Goal: Transaction & Acquisition: Purchase product/service

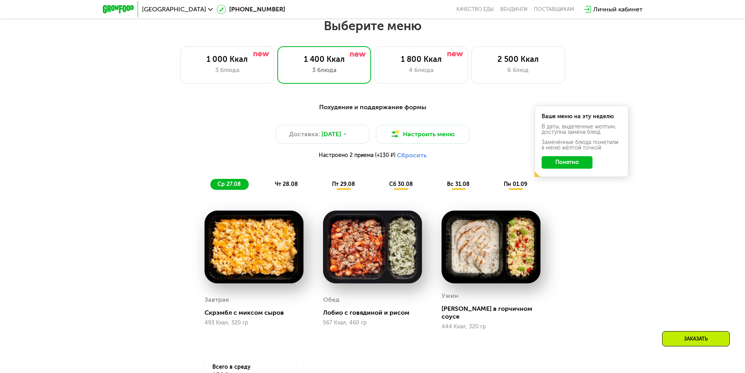
click at [603, 10] on div "Личный кабинет" at bounding box center [617, 9] width 49 height 9
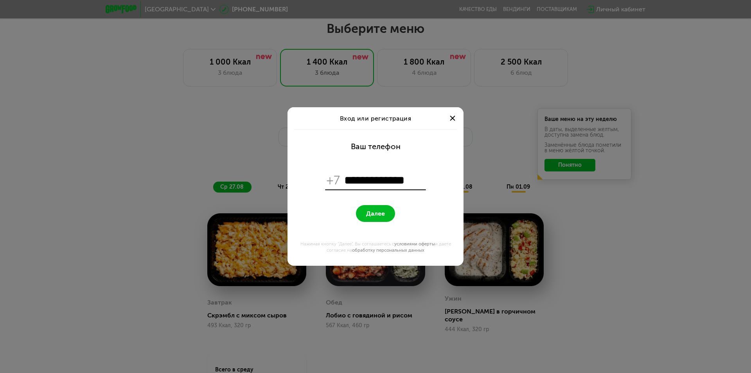
type input "**********"
click at [387, 213] on button "Далее" at bounding box center [375, 213] width 39 height 17
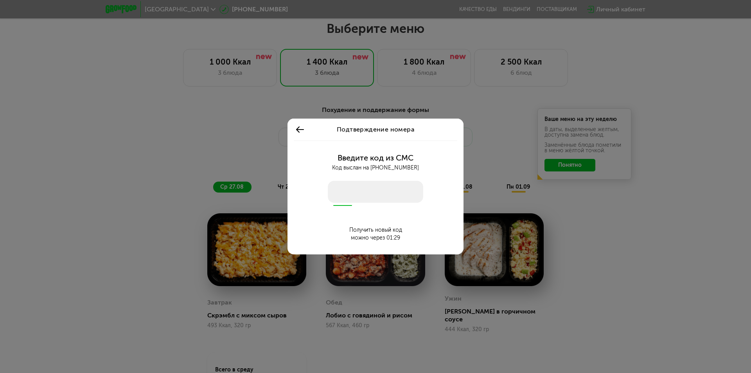
click at [358, 196] on input "number" at bounding box center [375, 192] width 95 height 22
type input "****"
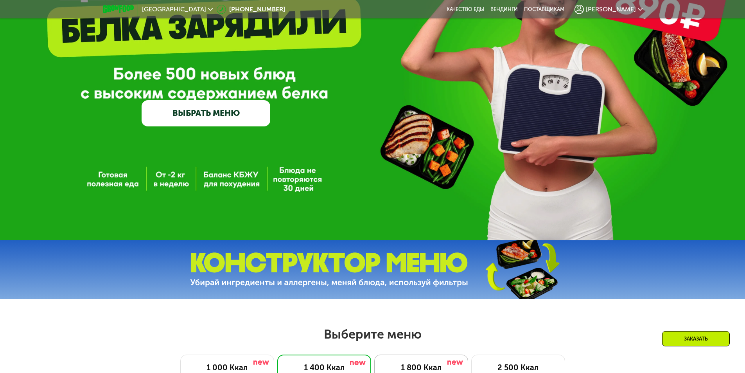
scroll to position [107, 0]
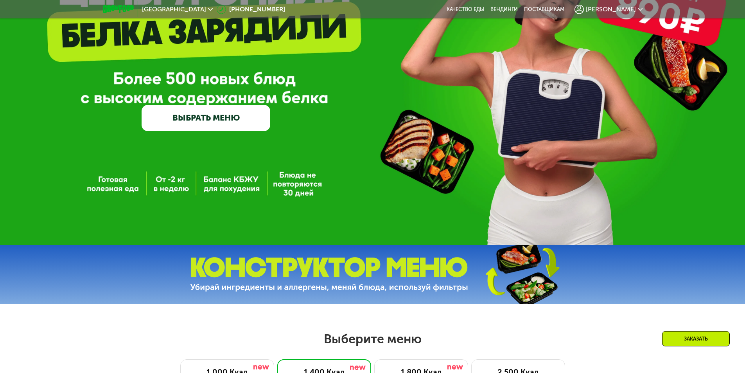
click at [201, 112] on link "ВЫБРАТЬ МЕНЮ" at bounding box center [206, 118] width 129 height 26
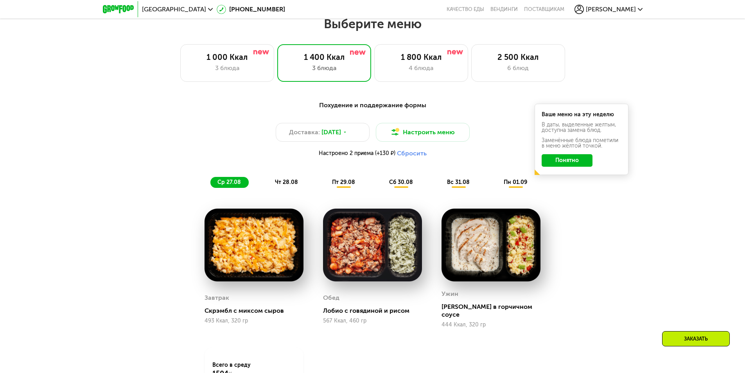
scroll to position [422, 0]
click at [246, 69] on div "3 блюда" at bounding box center [227, 67] width 77 height 9
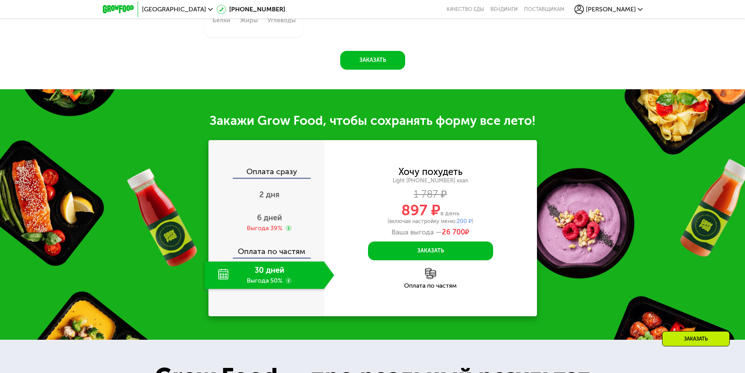
scroll to position [814, 0]
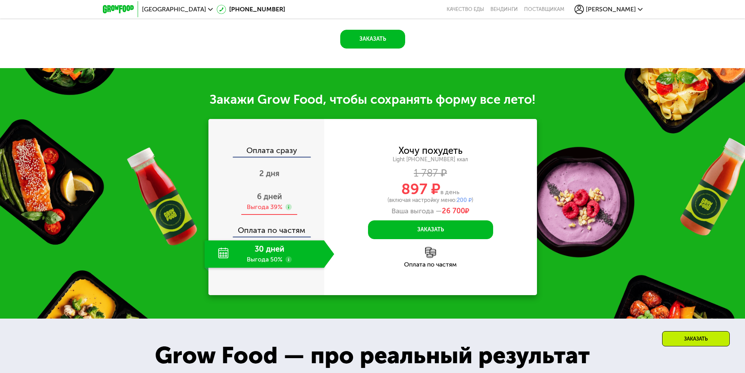
click at [271, 201] on span "6 дней" at bounding box center [269, 196] width 25 height 9
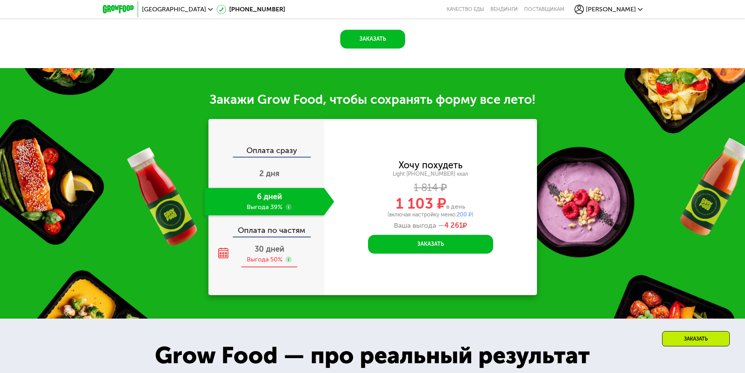
click at [278, 252] on span "30 дней" at bounding box center [270, 248] width 30 height 9
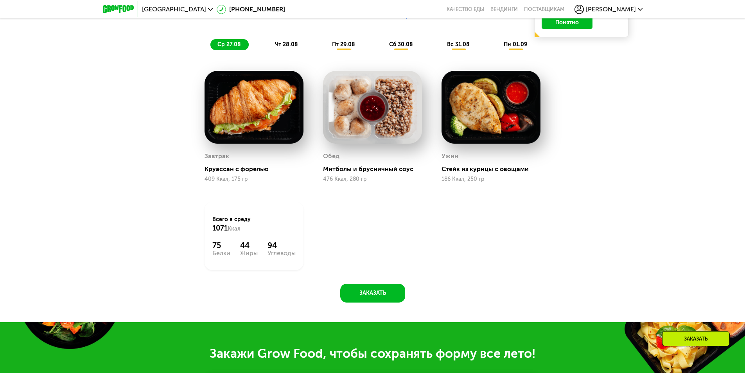
scroll to position [540, 0]
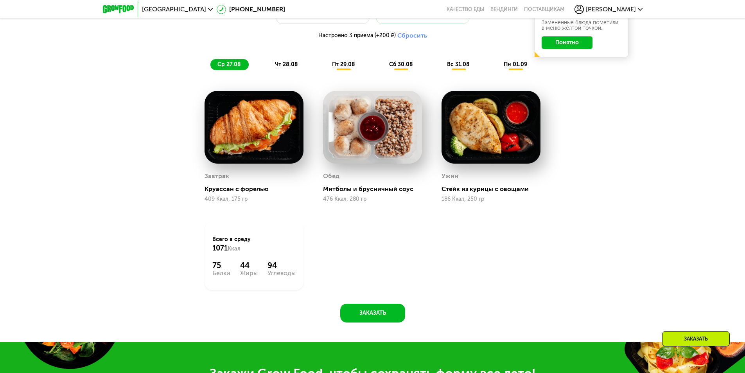
click at [292, 68] on span "чт 28.08" at bounding box center [286, 64] width 23 height 7
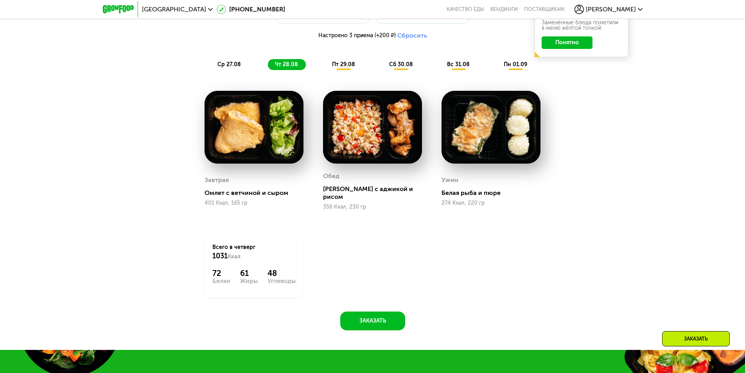
click at [342, 68] on span "пт 29.08" at bounding box center [343, 64] width 23 height 7
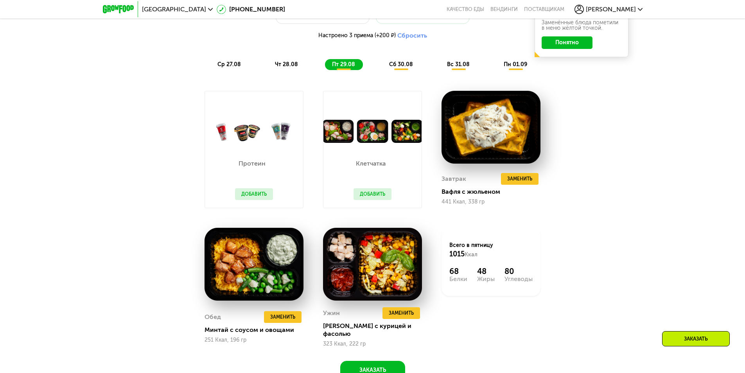
click at [374, 198] on button "Добавить" at bounding box center [373, 194] width 38 height 12
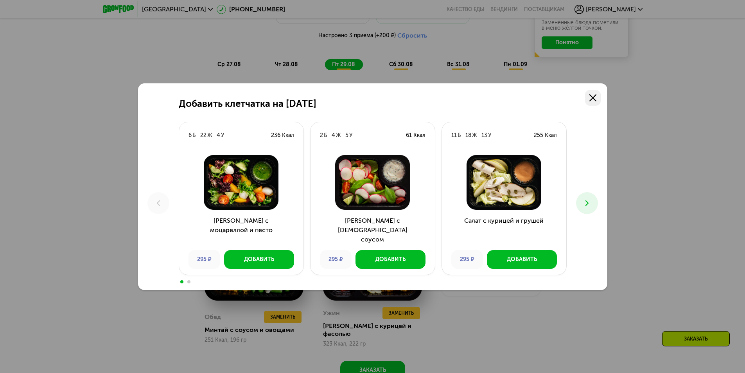
click at [598, 97] on link at bounding box center [593, 98] width 16 height 16
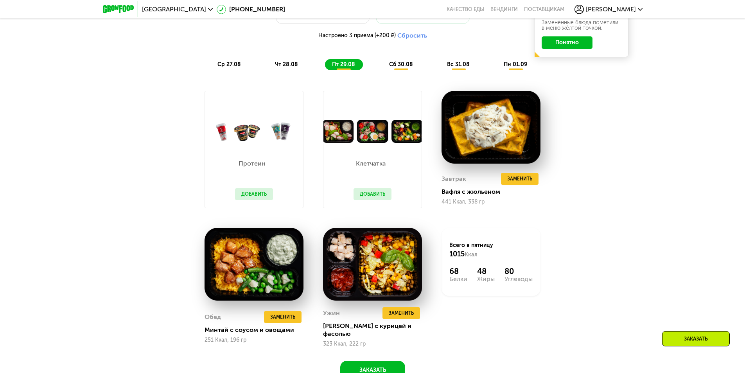
click at [254, 196] on button "Добавить" at bounding box center [254, 194] width 38 height 12
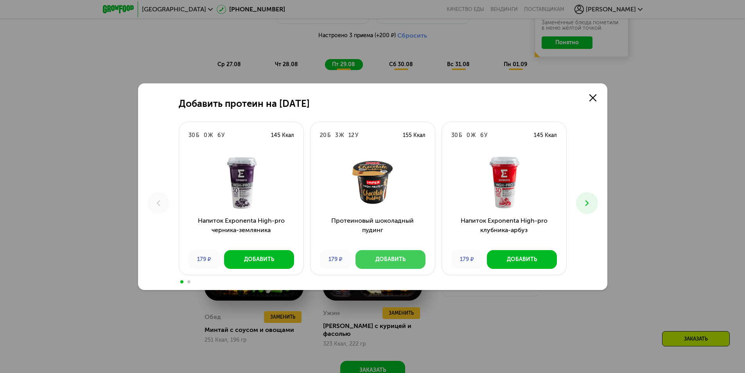
click at [391, 260] on div "Добавить" at bounding box center [391, 259] width 30 height 8
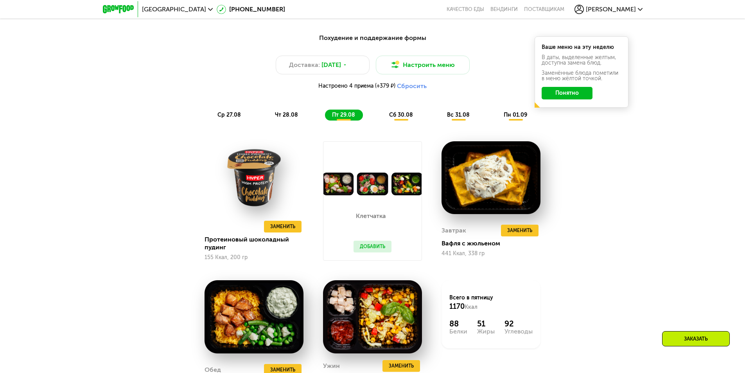
scroll to position [422, 0]
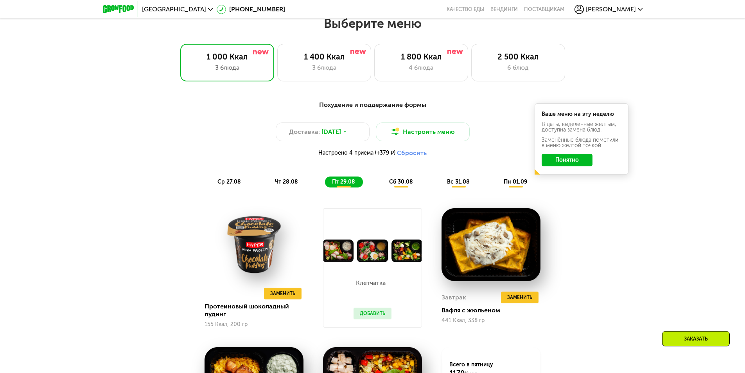
click at [387, 316] on button "Добавить" at bounding box center [373, 313] width 38 height 12
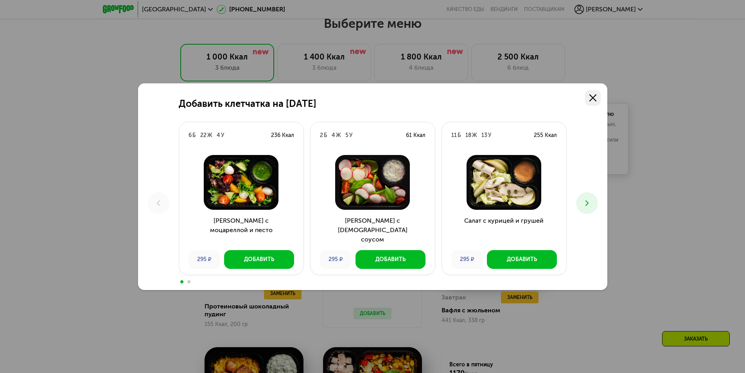
click at [594, 96] on icon at bounding box center [592, 97] width 7 height 7
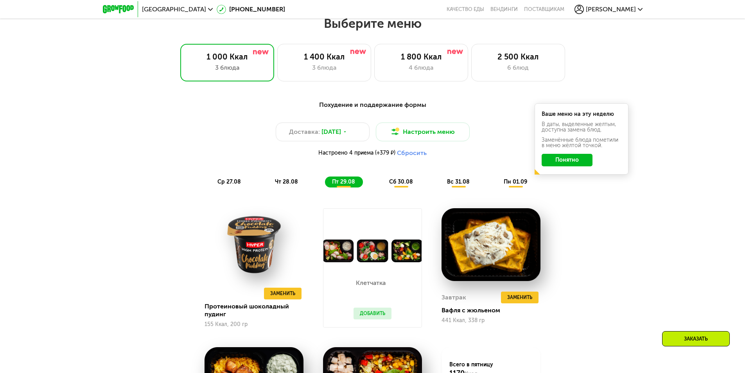
click at [399, 185] on span "сб 30.08" at bounding box center [401, 181] width 24 height 7
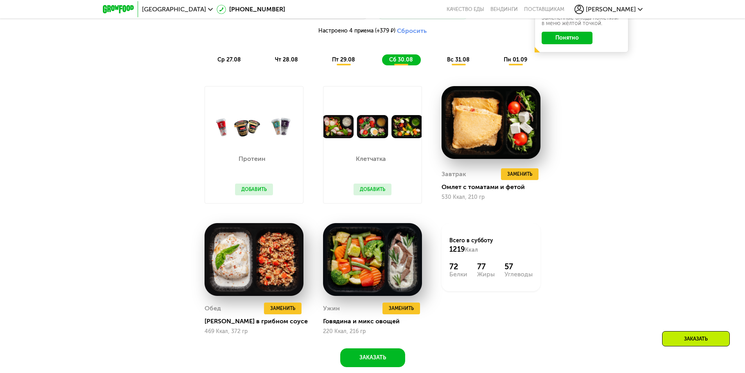
scroll to position [540, 0]
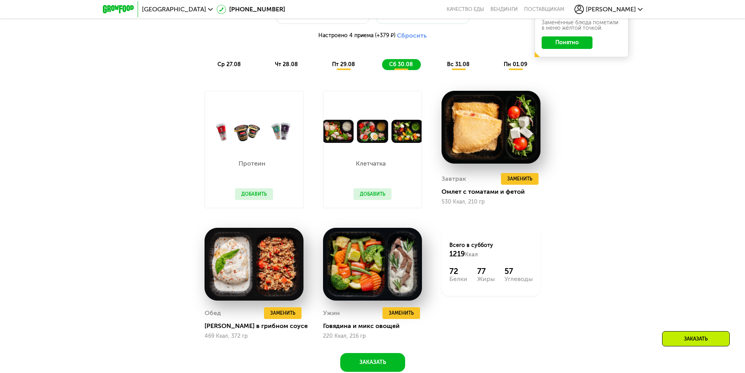
click at [261, 197] on button "Добавить" at bounding box center [254, 194] width 38 height 12
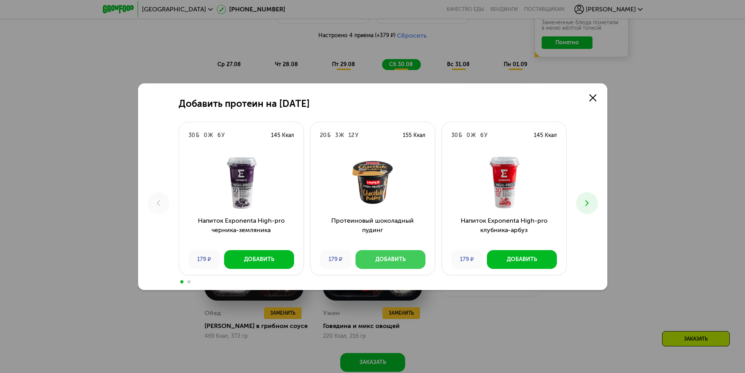
click at [386, 257] on div "Добавить" at bounding box center [391, 259] width 30 height 8
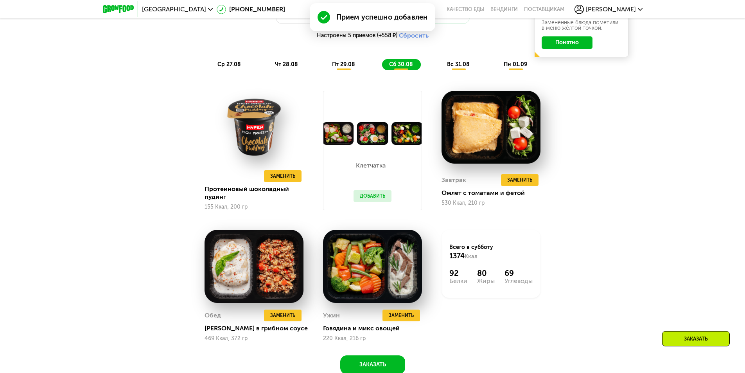
click at [454, 67] on span "вс 31.08" at bounding box center [458, 64] width 23 height 7
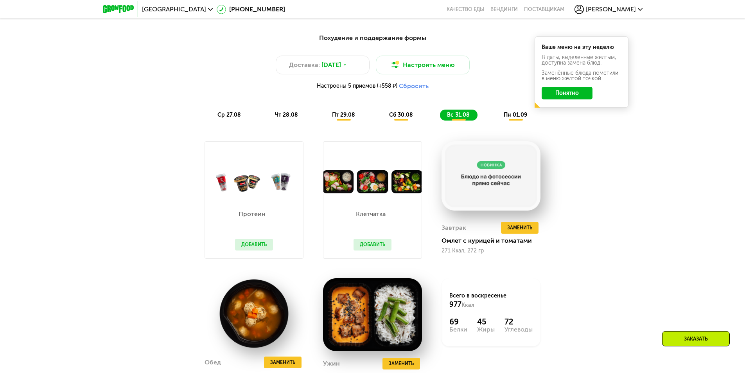
scroll to position [422, 0]
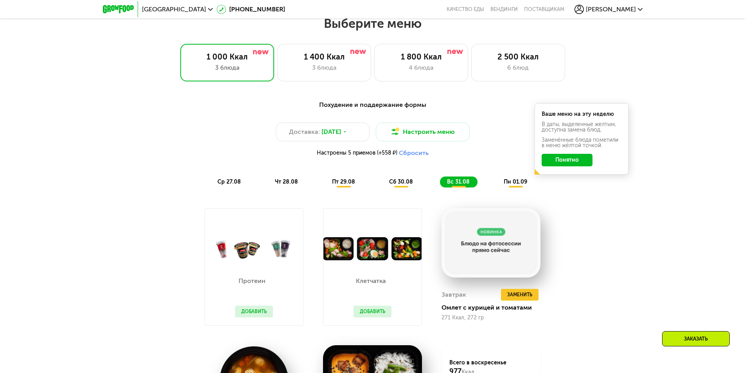
click at [514, 182] on span "пн 01.09" at bounding box center [515, 181] width 23 height 7
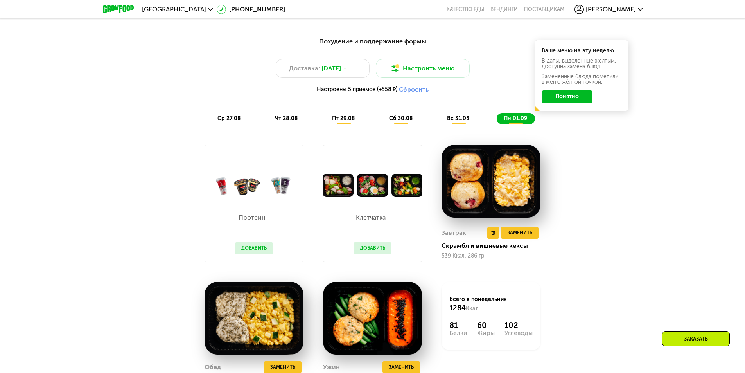
scroll to position [462, 0]
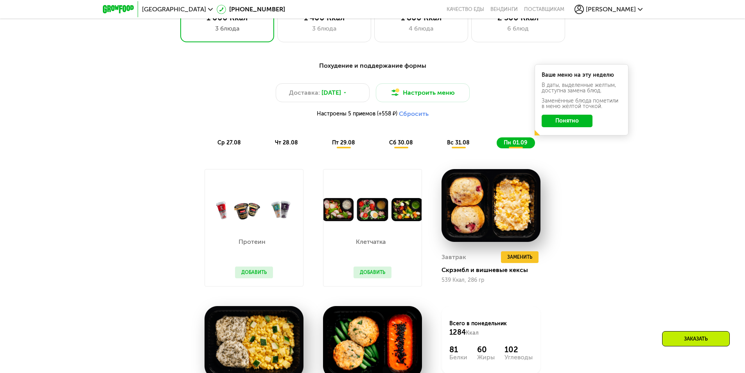
click at [232, 146] on span "ср 27.08" at bounding box center [228, 142] width 23 height 7
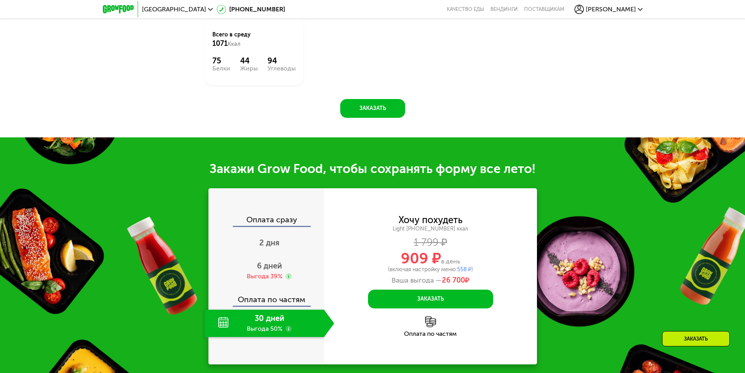
scroll to position [775, 0]
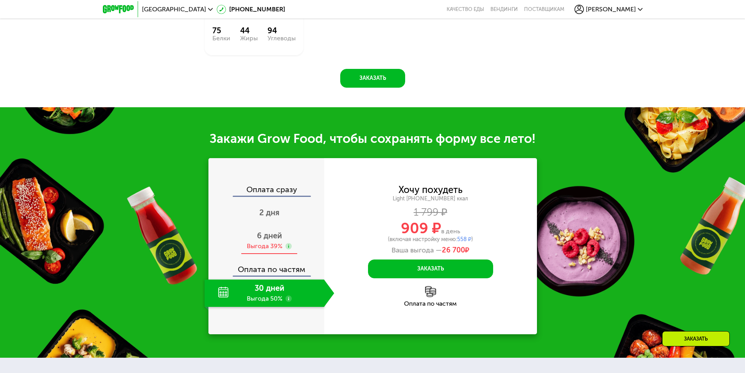
click at [279, 237] on span "6 дней" at bounding box center [269, 235] width 25 height 9
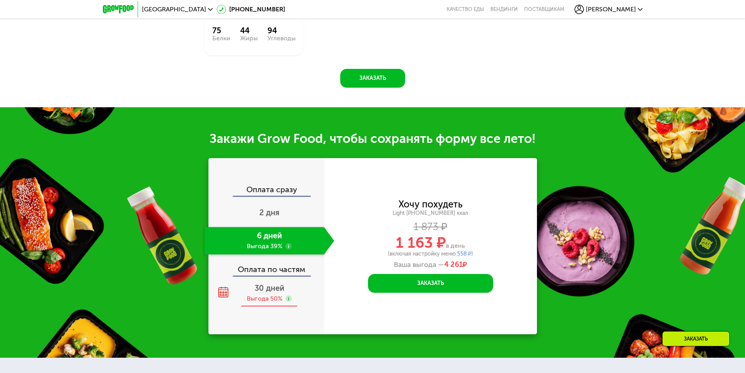
click at [279, 289] on span "30 дней" at bounding box center [270, 287] width 30 height 9
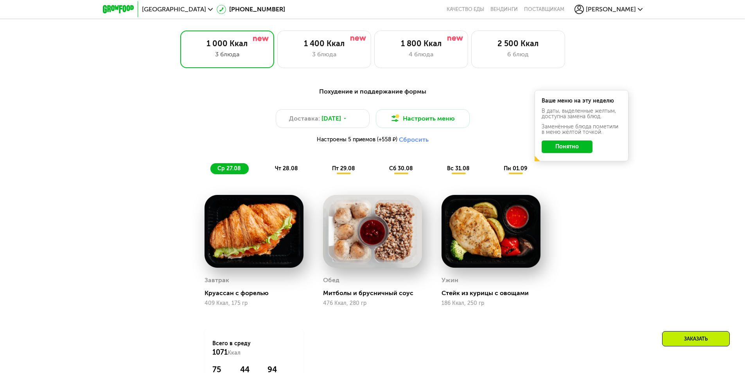
scroll to position [422, 0]
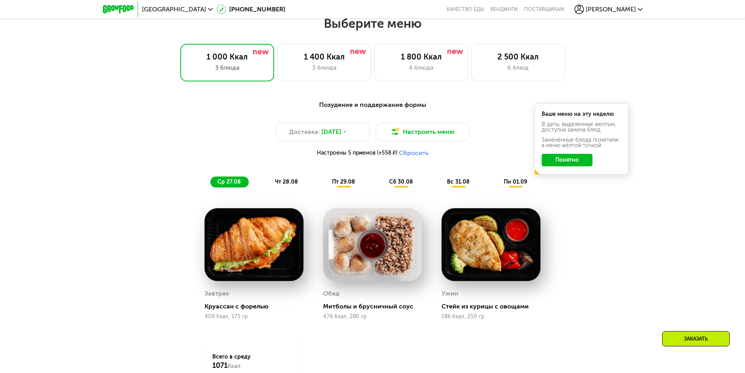
click at [382, 187] on div "пт 29.08" at bounding box center [401, 181] width 39 height 11
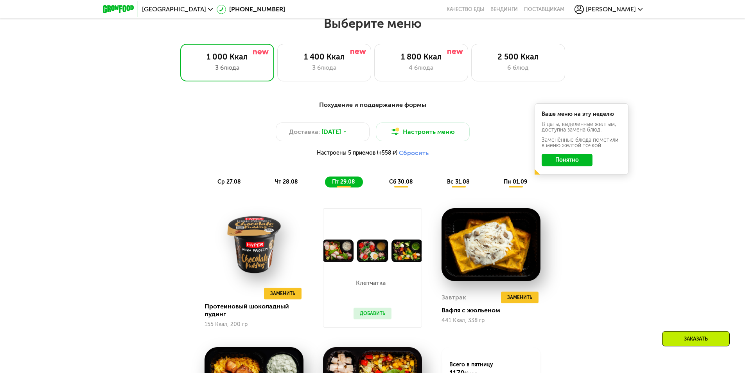
click at [406, 184] on span "сб 30.08" at bounding box center [401, 181] width 24 height 7
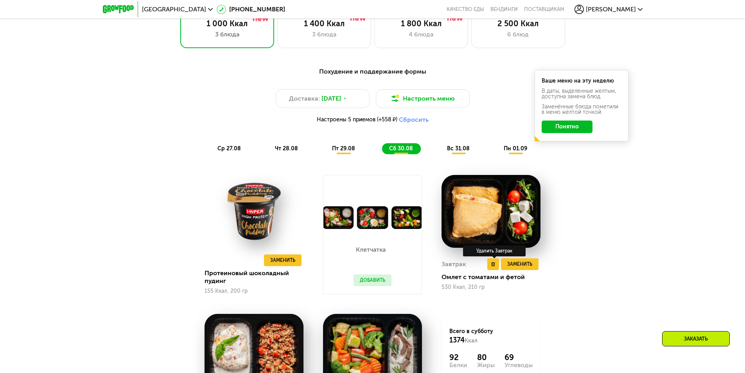
scroll to position [579, 0]
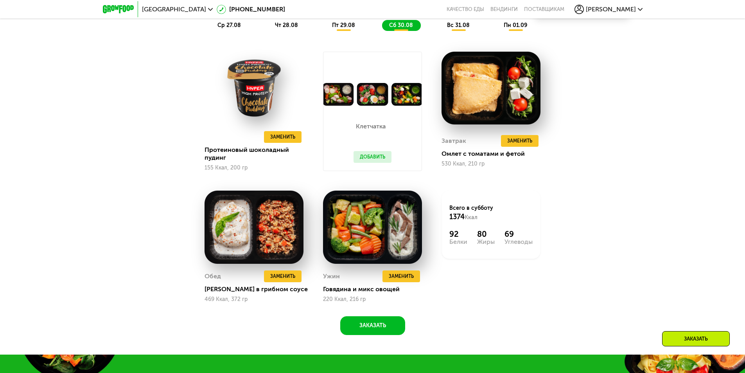
click at [348, 29] on span "пт 29.08" at bounding box center [343, 25] width 23 height 7
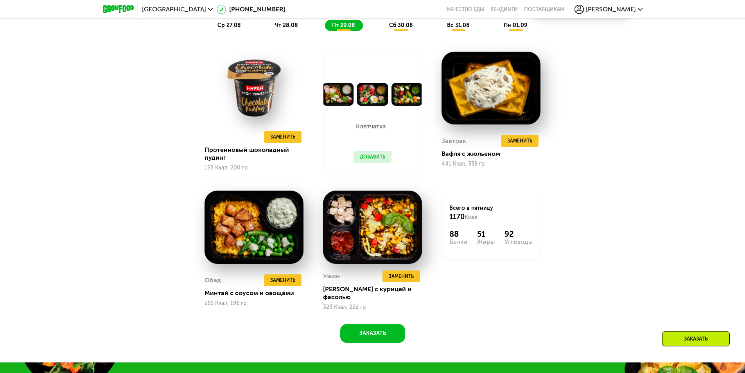
click at [290, 28] on span "чт 28.08" at bounding box center [286, 25] width 23 height 7
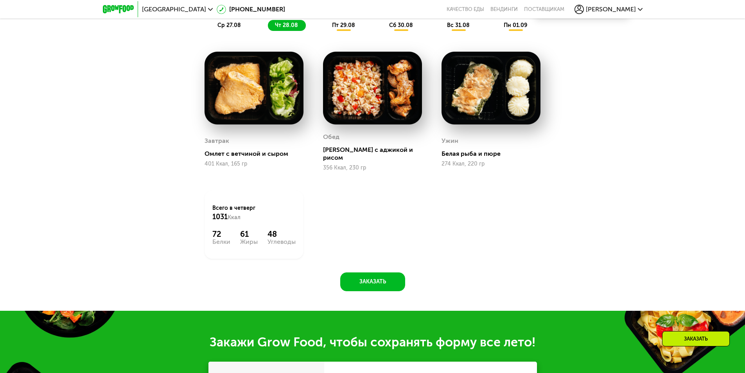
click at [231, 29] on span "ср 27.08" at bounding box center [228, 25] width 23 height 7
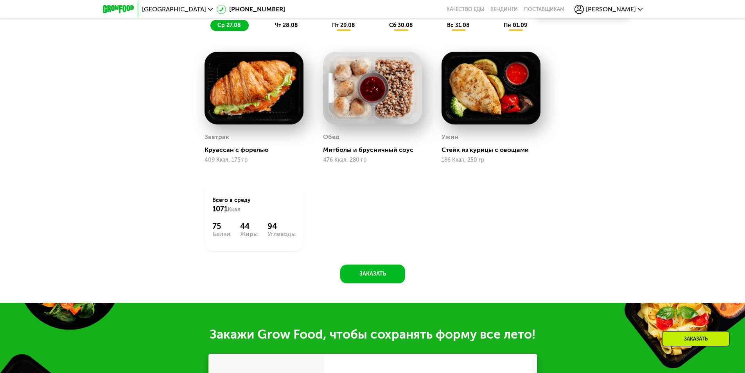
click at [497, 31] on div "вс 31.08" at bounding box center [516, 25] width 38 height 11
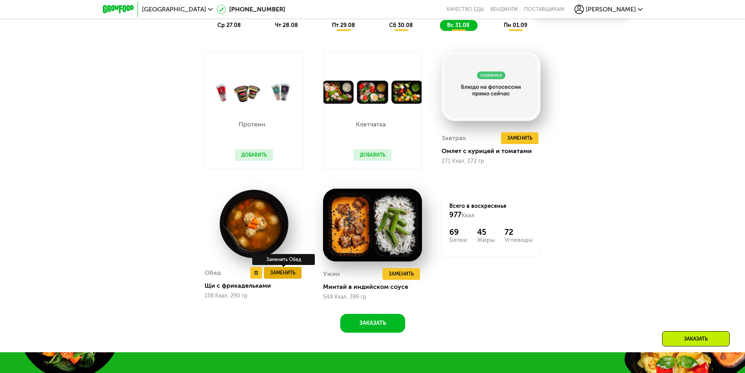
click at [291, 272] on span "Заменить" at bounding box center [282, 273] width 25 height 8
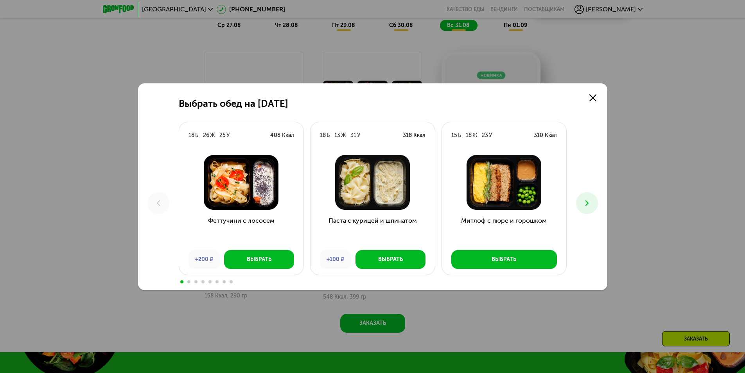
click at [588, 201] on icon at bounding box center [586, 202] width 9 height 9
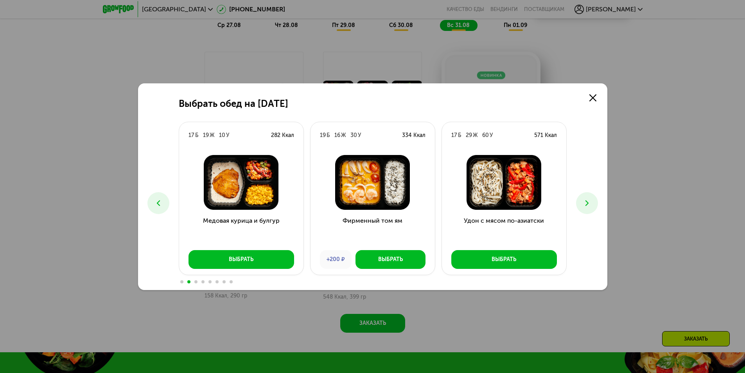
click at [588, 201] on icon at bounding box center [586, 202] width 9 height 9
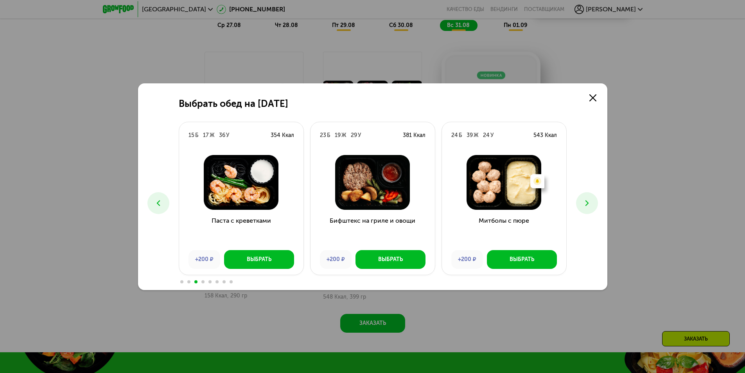
click at [588, 201] on icon at bounding box center [586, 202] width 9 height 9
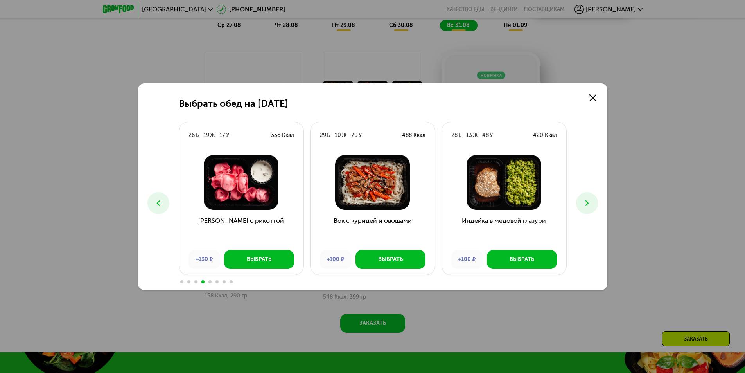
click at [588, 201] on icon at bounding box center [586, 202] width 9 height 9
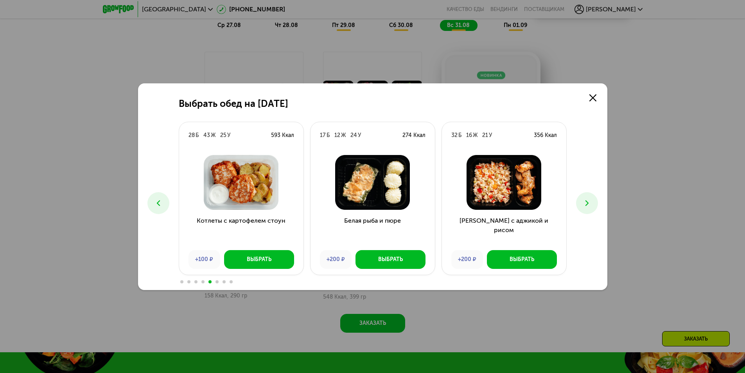
click at [588, 201] on icon at bounding box center [586, 202] width 9 height 9
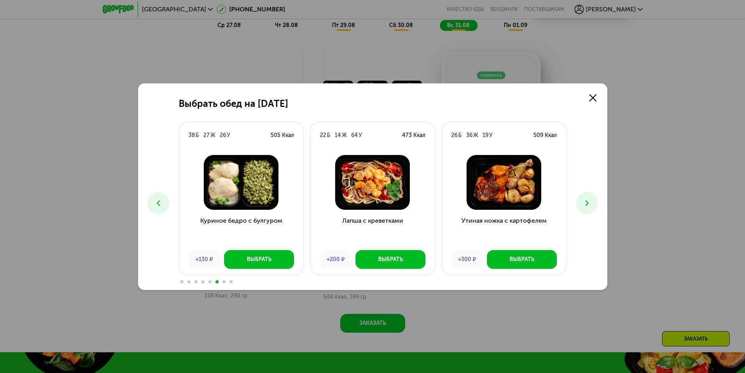
click at [588, 201] on icon at bounding box center [586, 202] width 9 height 9
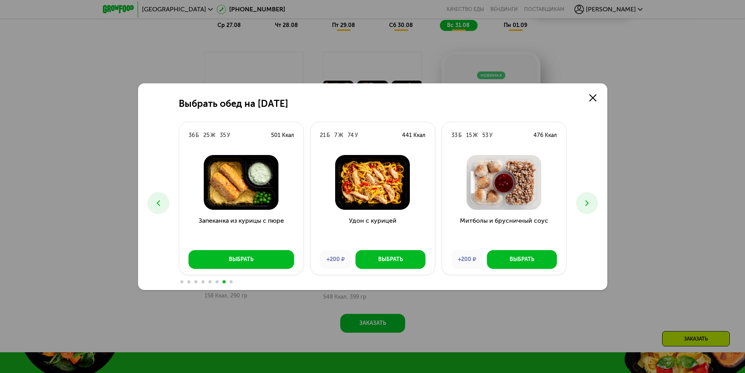
click at [588, 201] on icon at bounding box center [586, 202] width 9 height 9
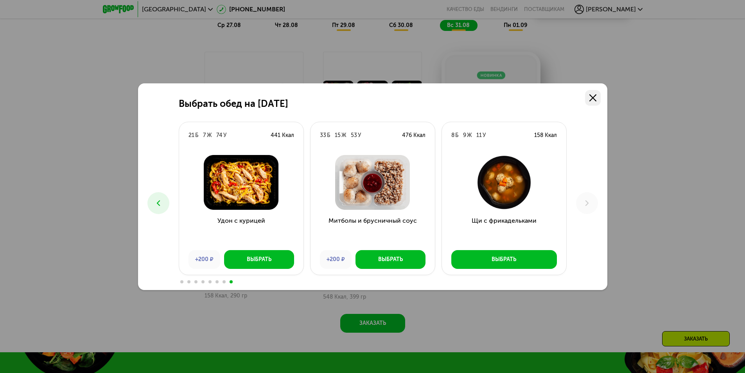
click at [598, 95] on link at bounding box center [593, 98] width 16 height 16
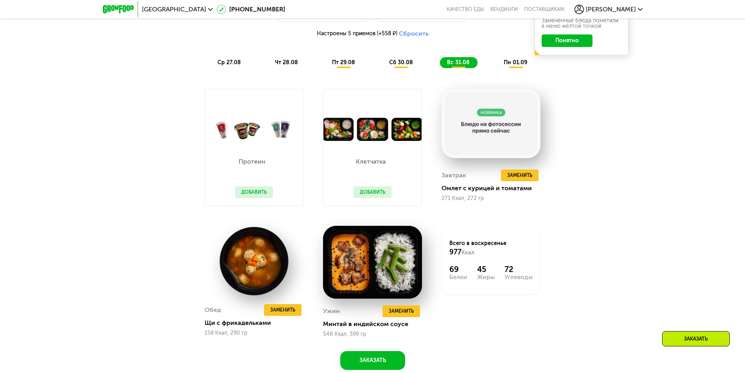
scroll to position [422, 0]
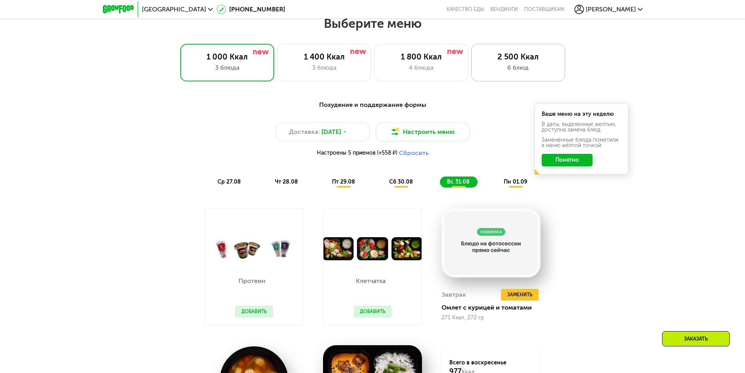
click at [522, 66] on div "6 блюд" at bounding box center [518, 67] width 77 height 9
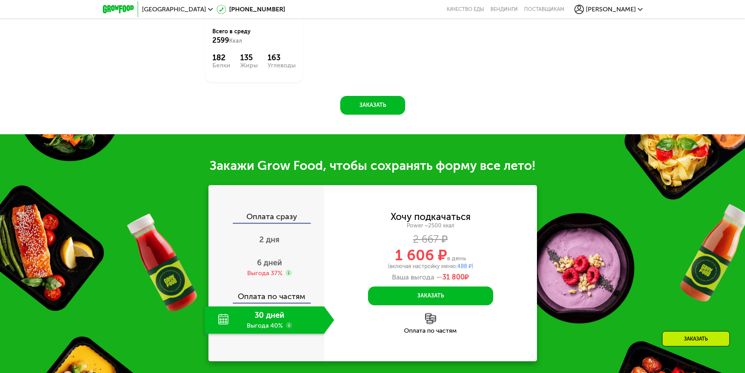
scroll to position [931, 0]
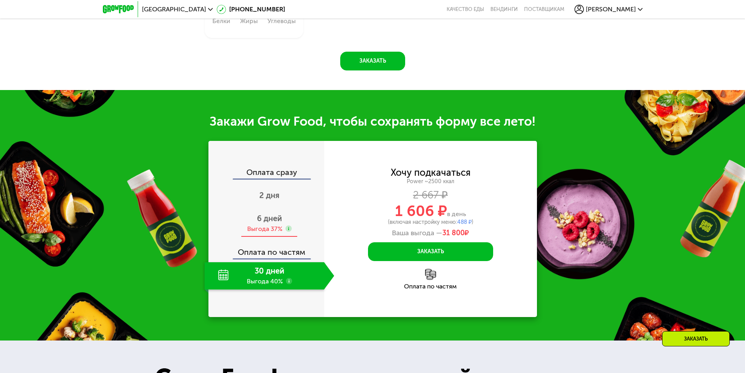
click at [270, 215] on span "6 дней" at bounding box center [269, 218] width 25 height 9
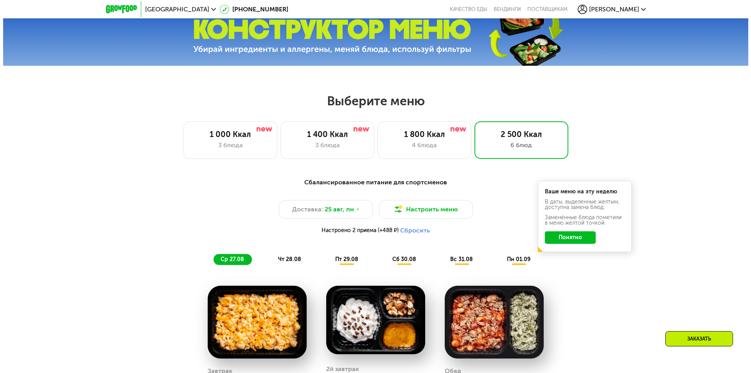
scroll to position [344, 0]
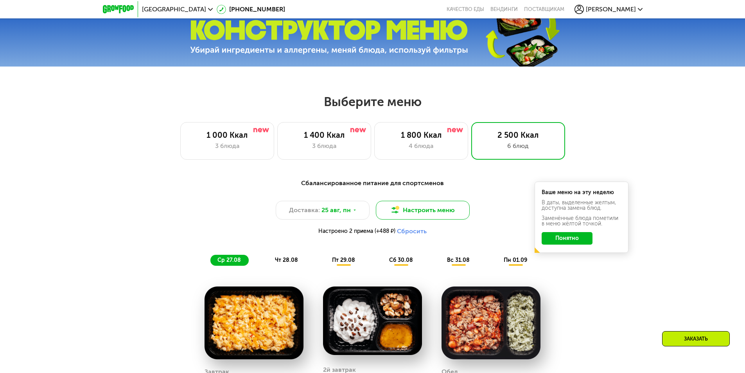
click at [430, 214] on button "Настроить меню" at bounding box center [423, 210] width 94 height 19
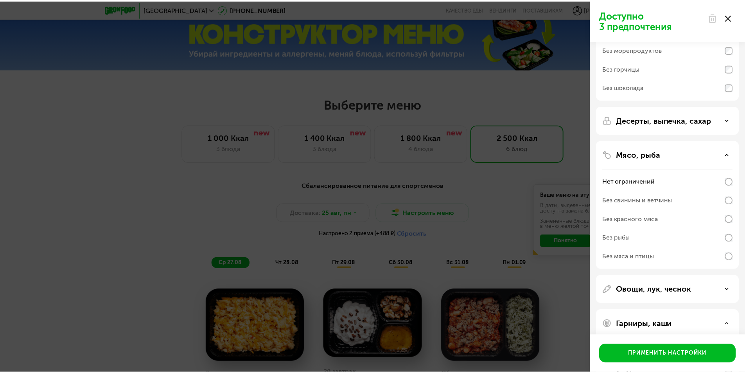
scroll to position [0, 0]
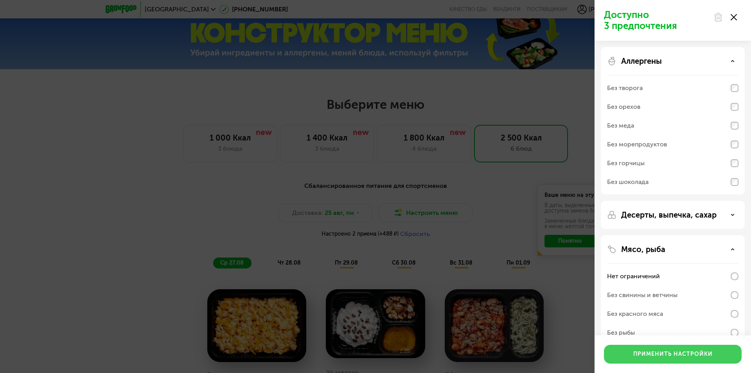
click at [665, 355] on div "Применить настройки" at bounding box center [672, 354] width 79 height 8
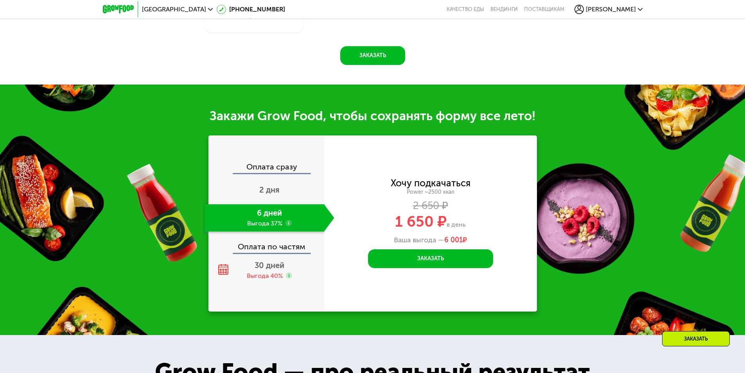
scroll to position [931, 0]
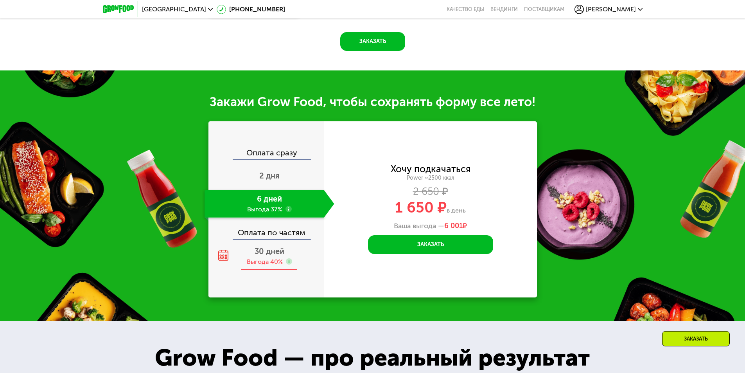
click at [264, 250] on span "30 дней" at bounding box center [270, 250] width 30 height 9
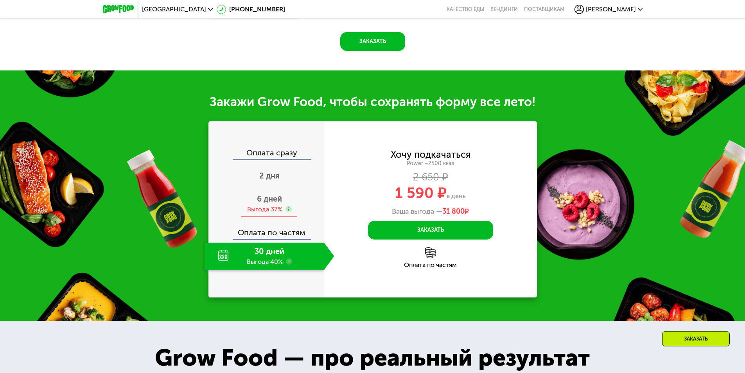
click at [267, 195] on span "6 дней" at bounding box center [269, 198] width 25 height 9
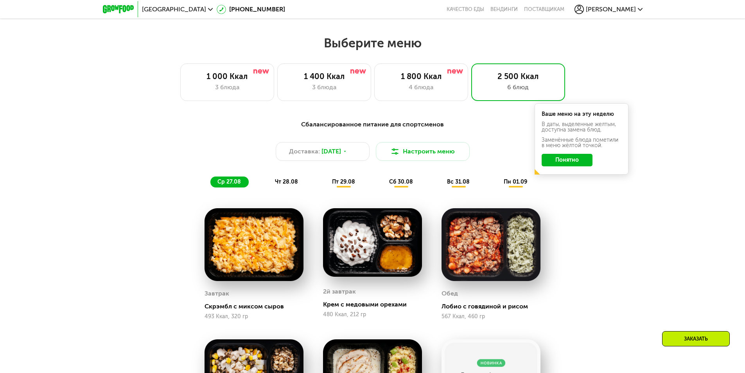
scroll to position [383, 0]
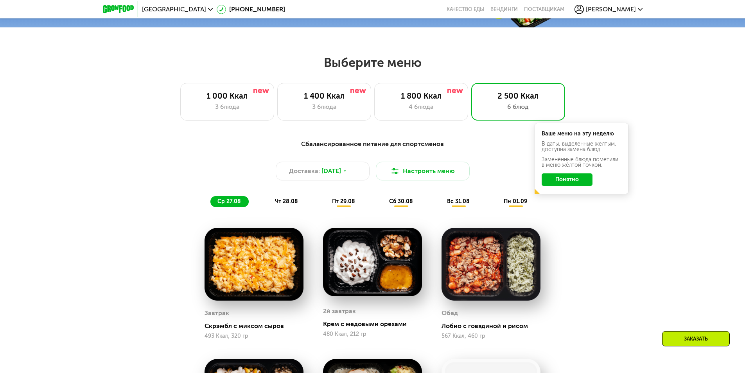
click at [336, 203] on span "пт 29.08" at bounding box center [343, 201] width 23 height 7
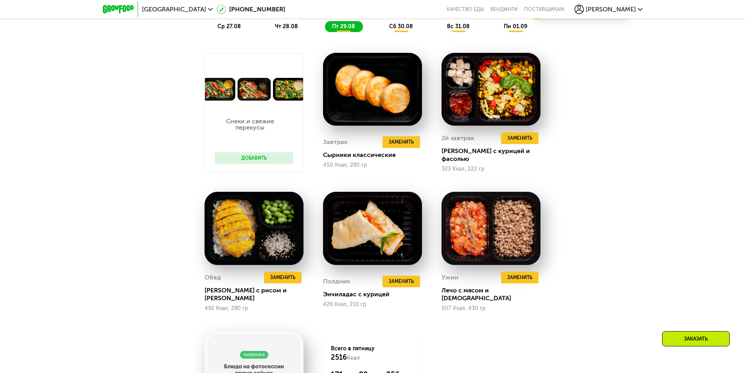
scroll to position [540, 0]
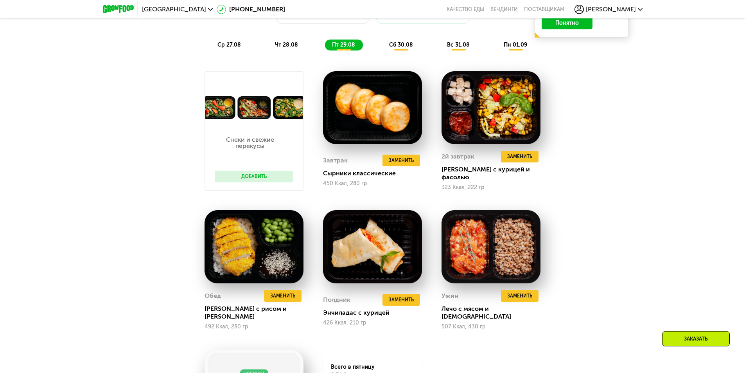
click at [405, 48] on span "сб 30.08" at bounding box center [401, 44] width 24 height 7
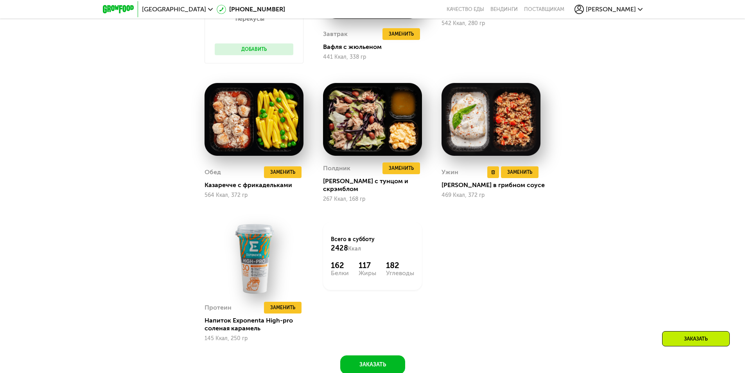
scroll to position [696, 0]
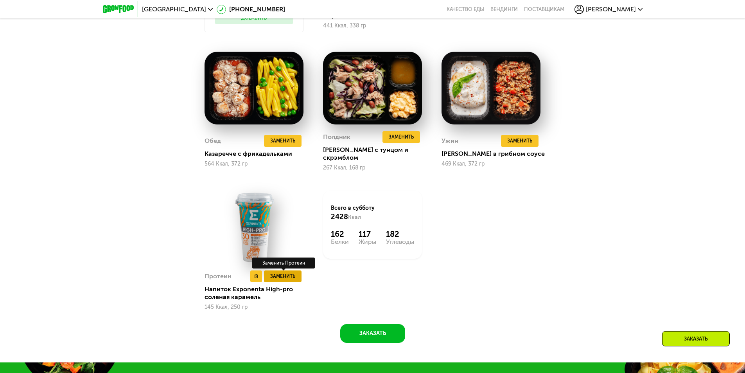
click at [291, 272] on span "Заменить" at bounding box center [282, 276] width 25 height 8
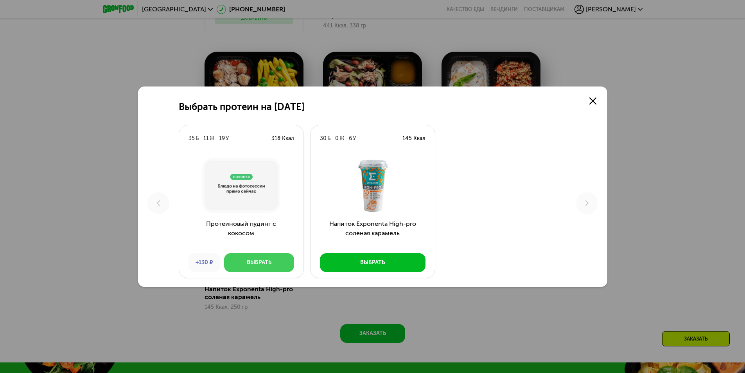
click at [273, 264] on button "Выбрать" at bounding box center [259, 262] width 70 height 19
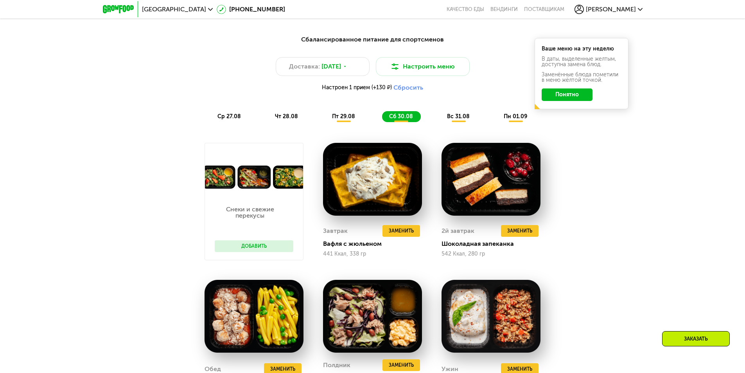
scroll to position [481, 0]
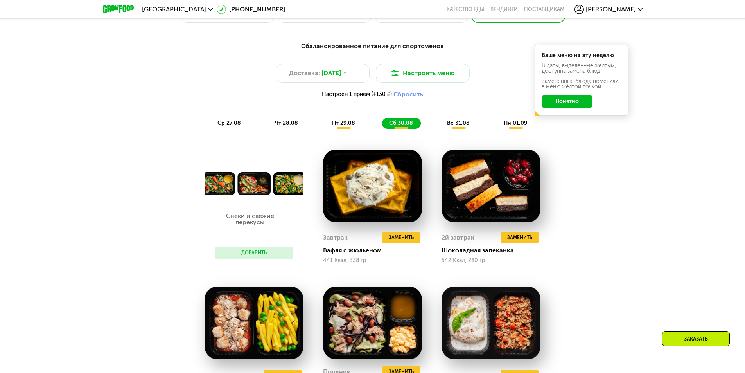
click at [463, 123] on span "вс 31.08" at bounding box center [458, 123] width 23 height 7
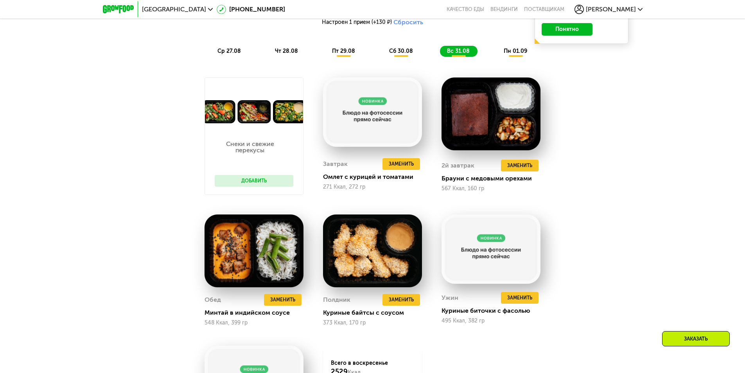
scroll to position [520, 0]
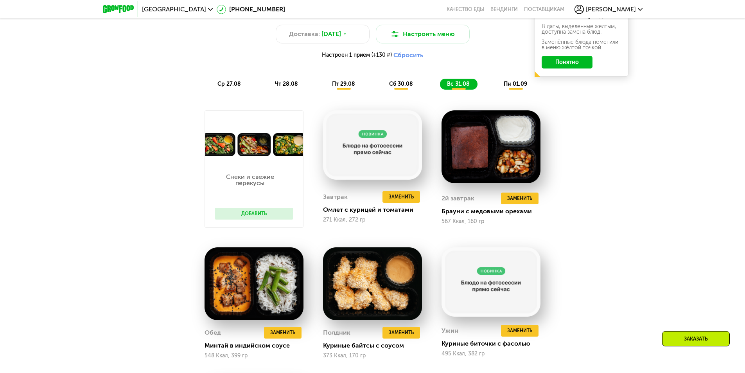
click at [271, 218] on button "Добавить" at bounding box center [254, 214] width 79 height 12
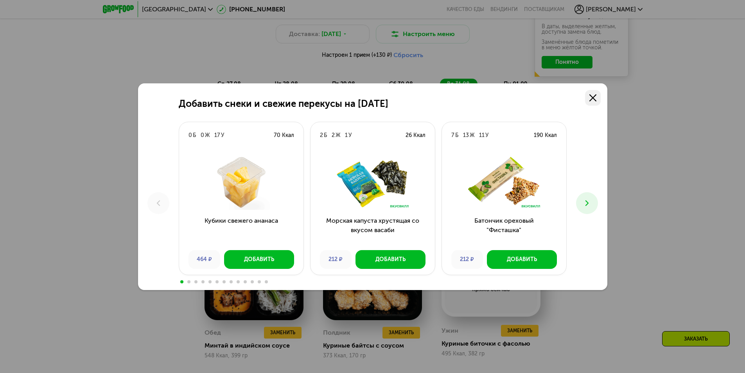
click at [591, 97] on icon at bounding box center [592, 97] width 7 height 7
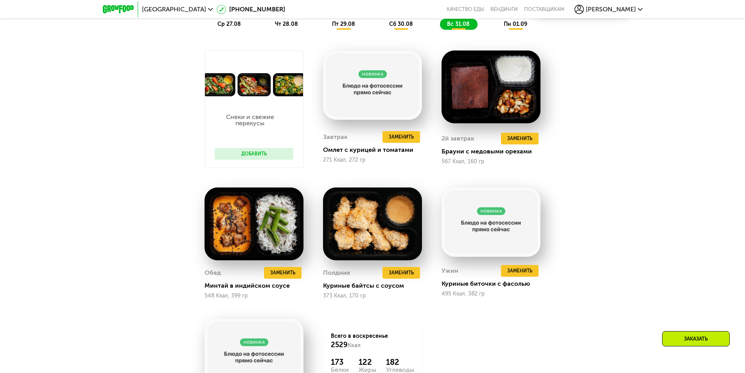
scroll to position [559, 0]
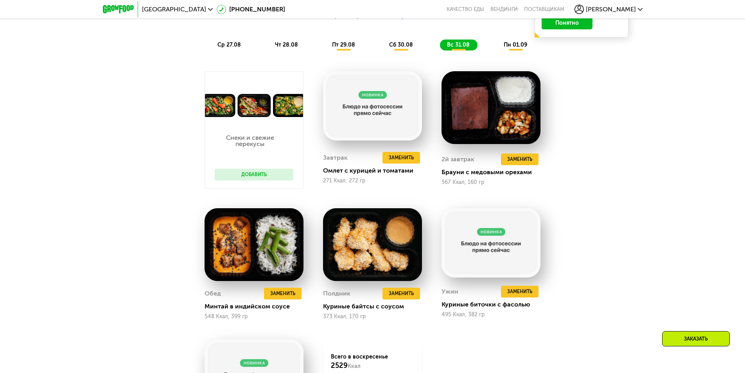
click at [518, 48] on span "пн 01.09" at bounding box center [515, 44] width 23 height 7
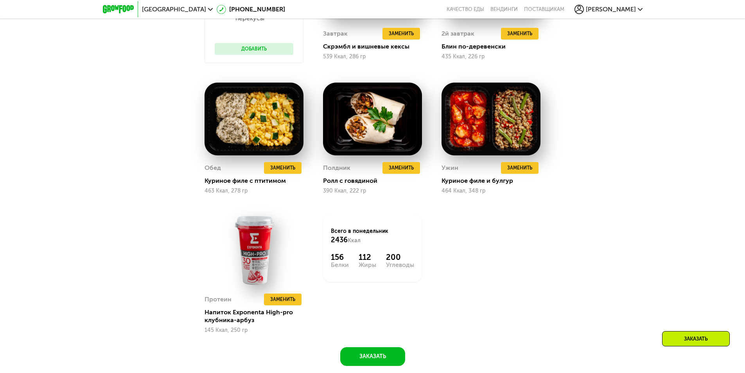
scroll to position [716, 0]
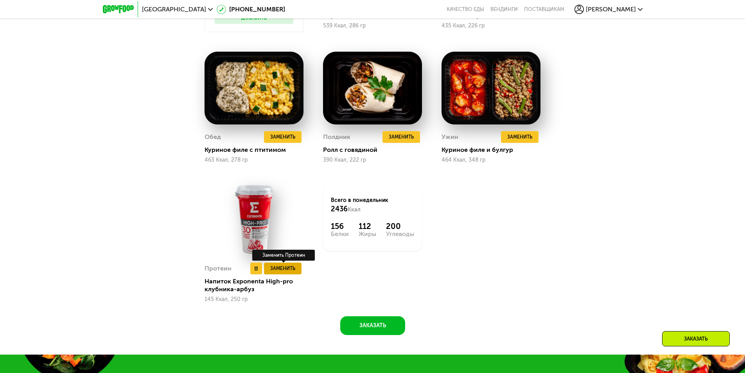
click at [292, 272] on span "Заменить" at bounding box center [282, 268] width 25 height 8
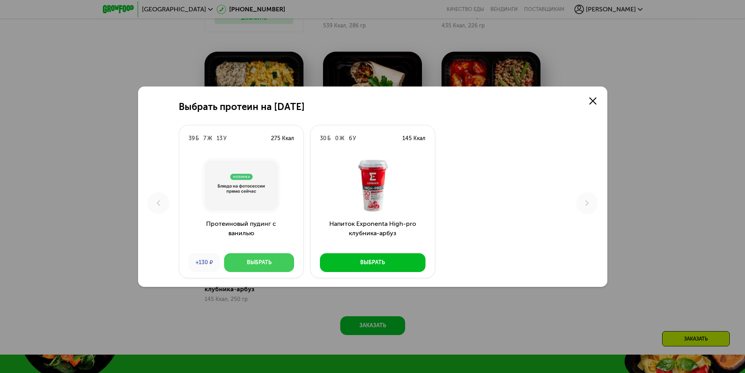
click at [248, 262] on div "Выбрать" at bounding box center [259, 263] width 25 height 8
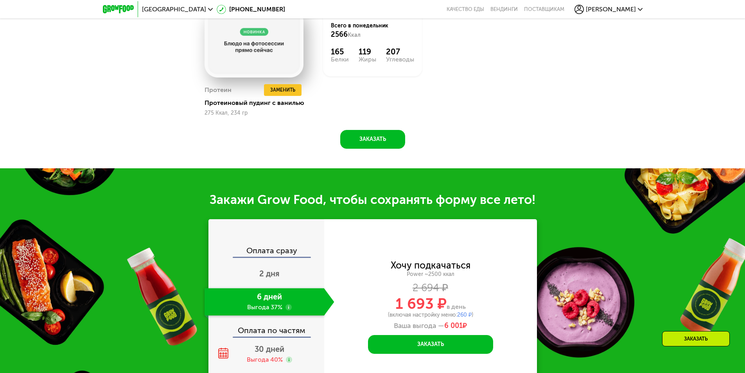
scroll to position [990, 0]
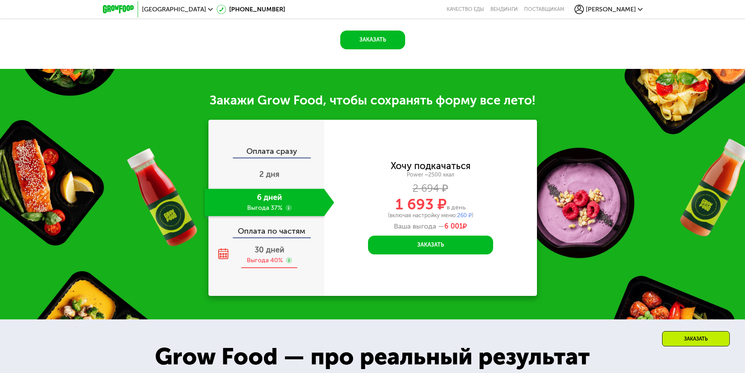
click at [273, 253] on span "30 дней" at bounding box center [270, 249] width 30 height 9
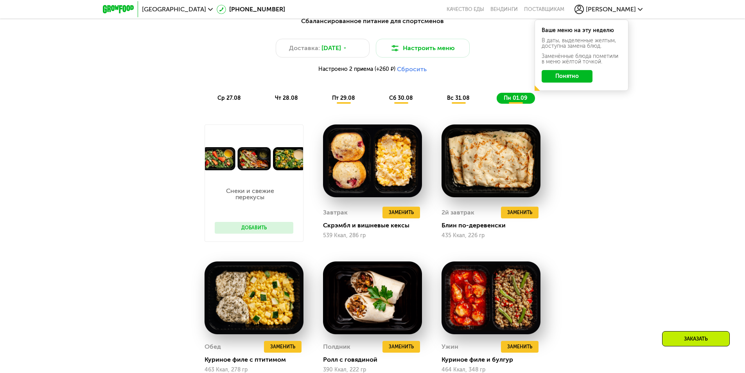
scroll to position [325, 0]
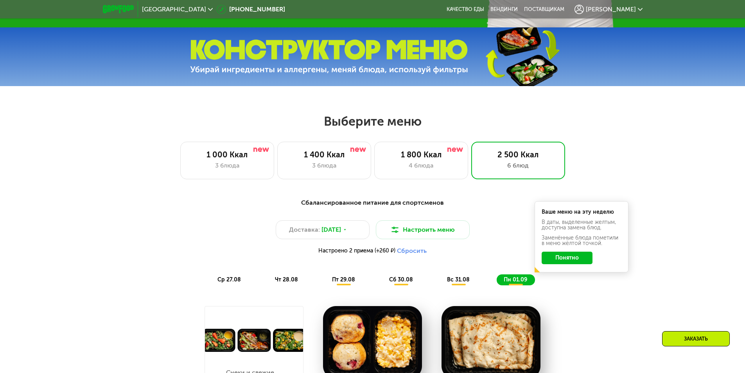
click at [343, 283] on span "пт 29.08" at bounding box center [343, 279] width 23 height 7
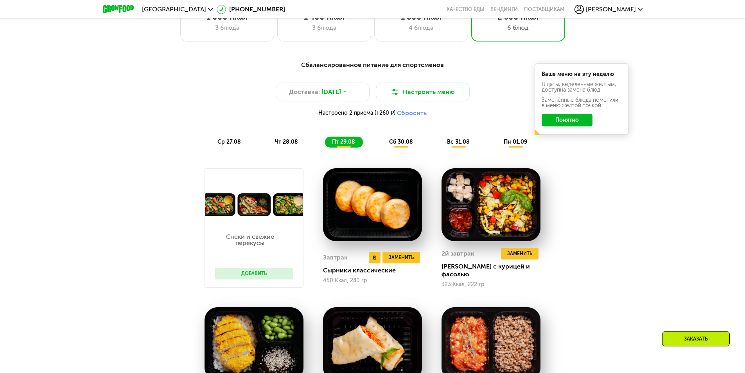
scroll to position [442, 0]
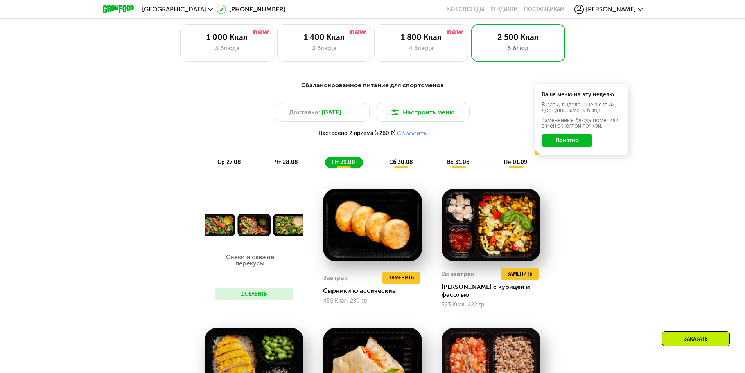
click at [405, 165] on span "сб 30.08" at bounding box center [401, 162] width 24 height 7
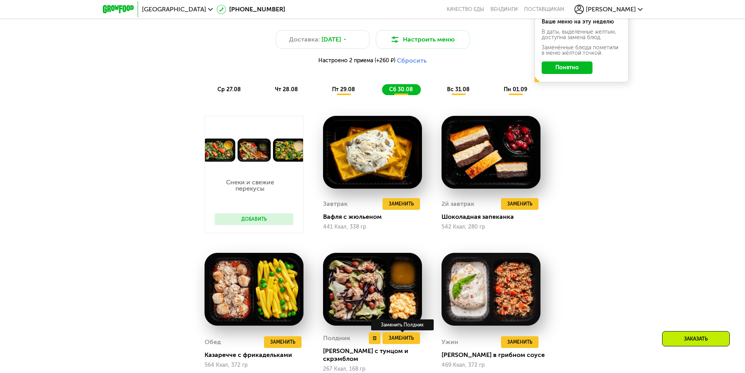
scroll to position [481, 0]
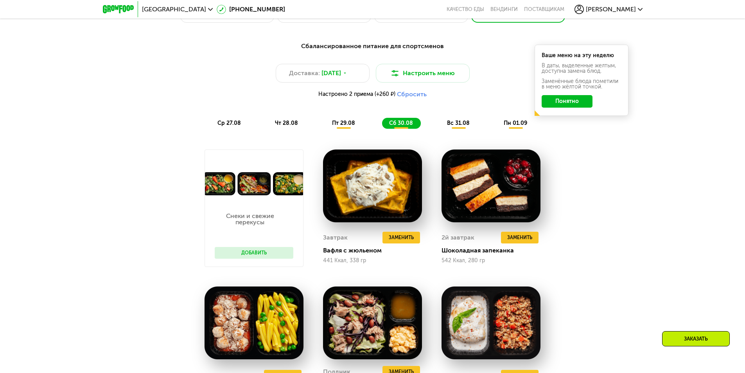
click at [460, 124] on span "вс 31.08" at bounding box center [458, 123] width 23 height 7
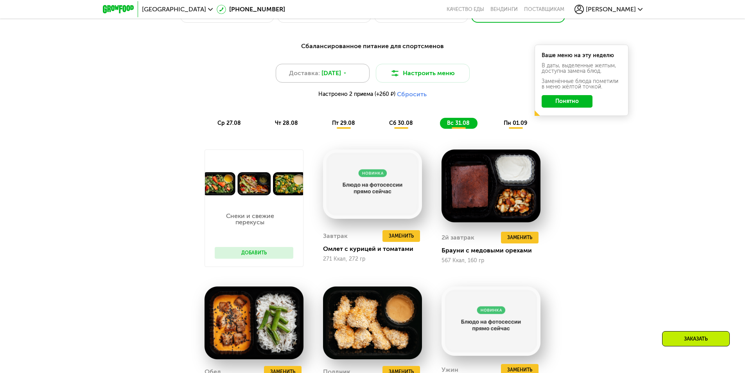
click at [347, 75] on icon at bounding box center [345, 73] width 5 height 5
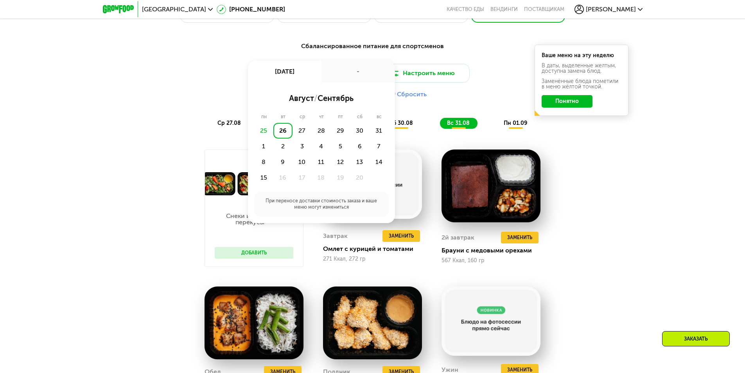
click at [285, 133] on div "26" at bounding box center [282, 131] width 19 height 16
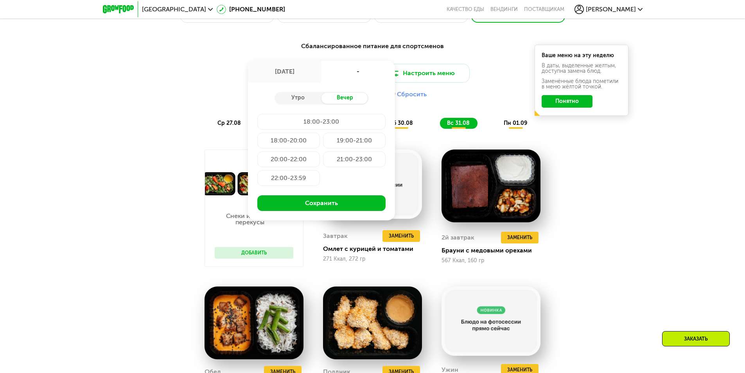
click at [323, 140] on div "18:00-20:00" at bounding box center [354, 141] width 63 height 16
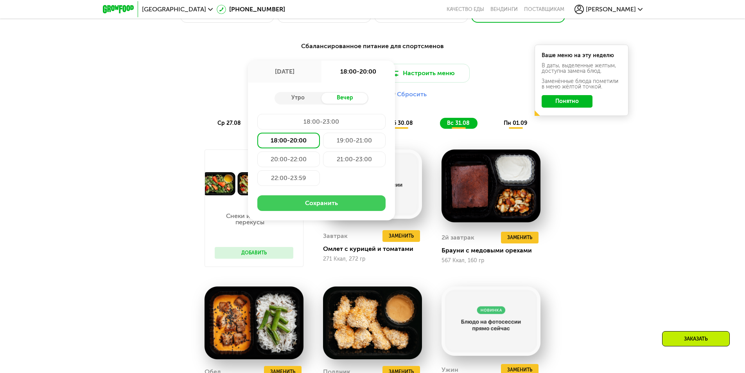
click at [344, 206] on button "Сохранить" at bounding box center [321, 203] width 128 height 16
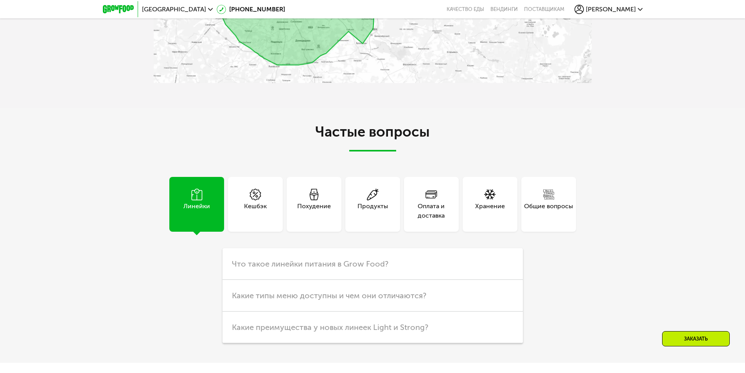
scroll to position [2151, 0]
